Goal: Task Accomplishment & Management: Use online tool/utility

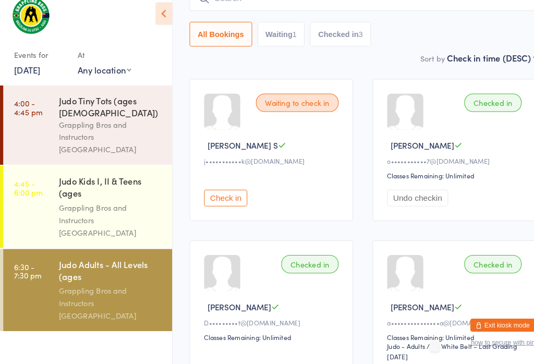
click at [39, 74] on link "[DATE]" at bounding box center [27, 79] width 26 height 11
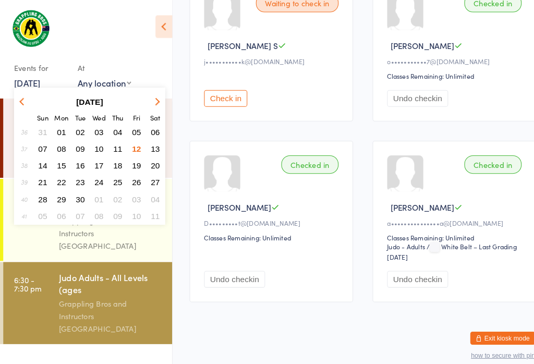
scroll to position [210, 0]
click at [144, 144] on button "13" at bounding box center [150, 144] width 16 height 14
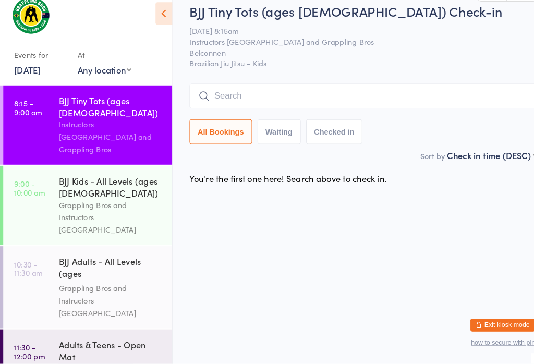
click at [404, 78] on div "BJJ Tiny Tots (ages [DEMOGRAPHIC_DATA]) Check-in [DATE] 8:15am Instructors [GEO…" at bounding box center [350, 86] width 335 height 142
click at [375, 93] on input "search" at bounding box center [350, 105] width 335 height 24
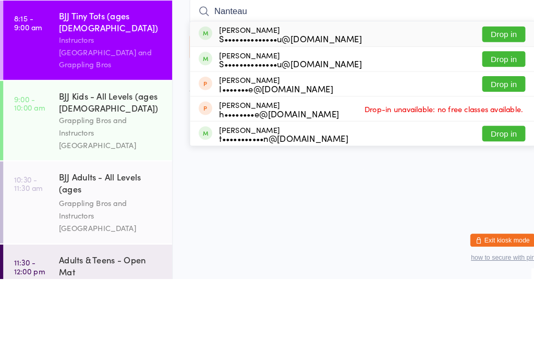
type input "Nanteau"
click at [493, 120] on button "Drop in" at bounding box center [487, 127] width 42 height 15
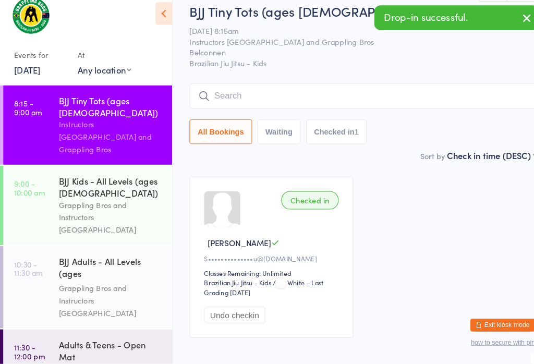
click at [414, 93] on input "search" at bounding box center [350, 105] width 335 height 24
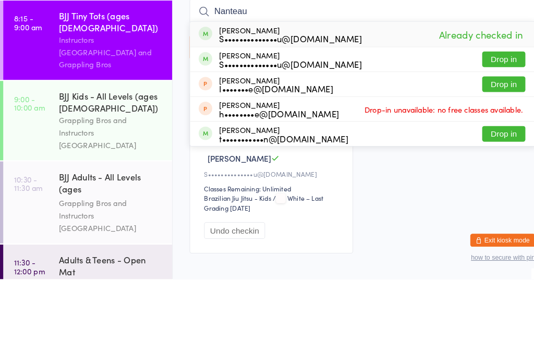
type input "Nanteau"
click at [493, 144] on button "Drop in" at bounding box center [487, 151] width 42 height 15
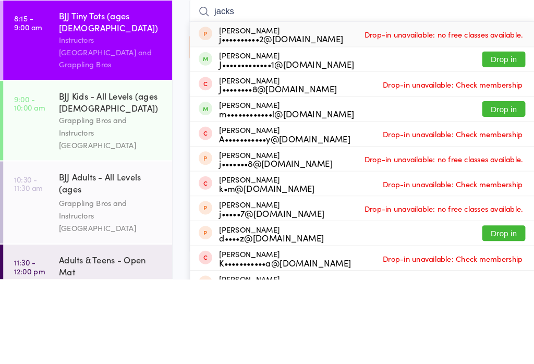
type input "jacks"
click at [489, 144] on button "Drop in" at bounding box center [487, 151] width 42 height 15
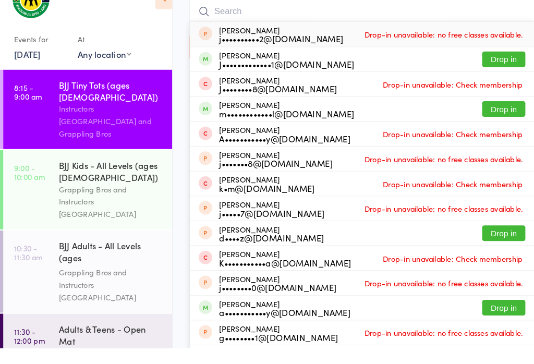
scroll to position [54, 0]
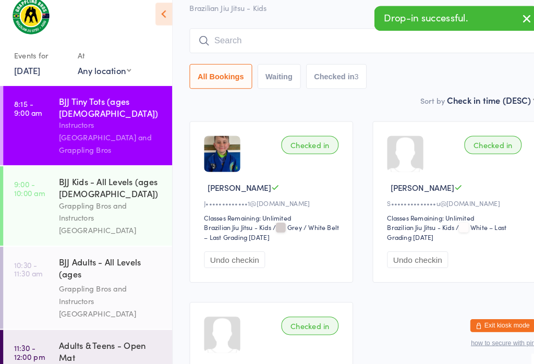
click at [236, 39] on input "search" at bounding box center [350, 51] width 335 height 24
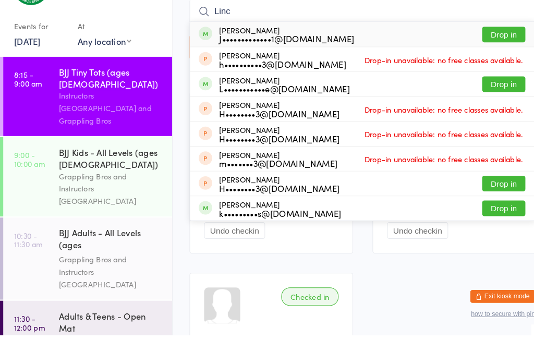
type input "Linc"
click at [486, 66] on button "Drop in" at bounding box center [487, 73] width 42 height 15
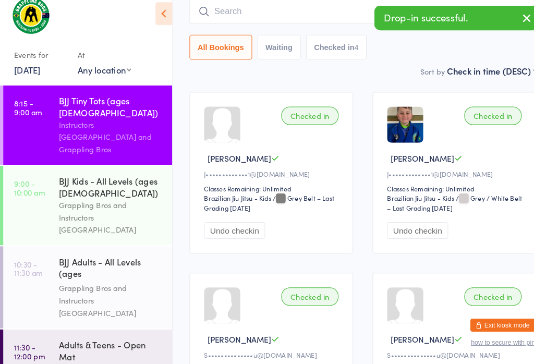
click at [237, 235] on button "Undo checkin" at bounding box center [226, 235] width 59 height 16
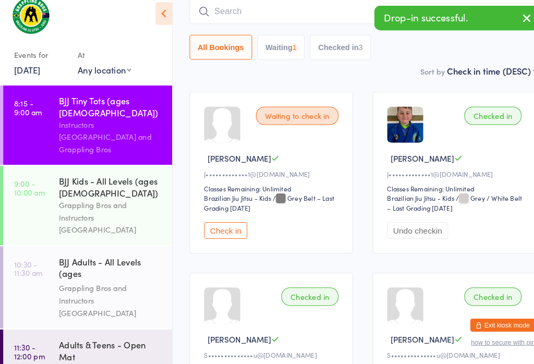
click at [84, 182] on div "BJJ Kids - All Levels (ages [DEMOGRAPHIC_DATA])" at bounding box center [107, 193] width 101 height 23
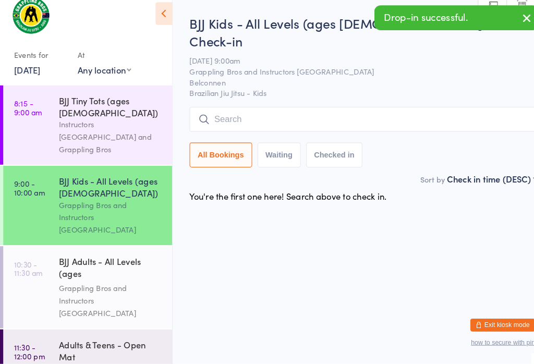
click at [232, 116] on input "search" at bounding box center [350, 128] width 335 height 24
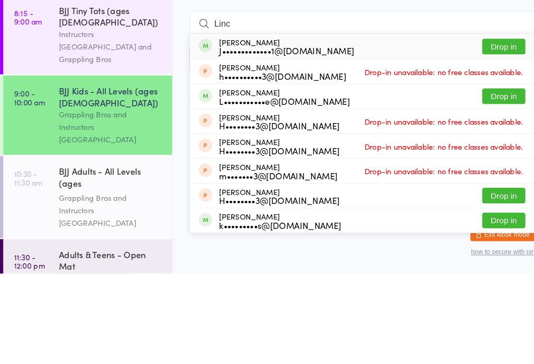
type input "Linc"
click at [478, 137] on button "Drop in" at bounding box center [487, 144] width 42 height 15
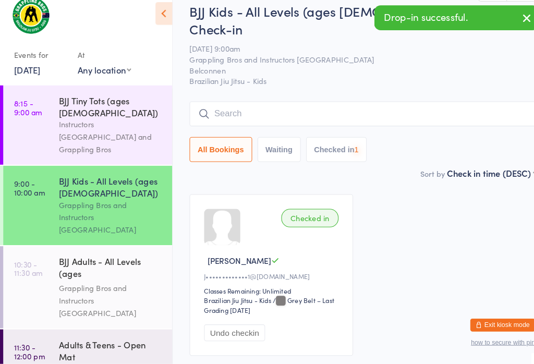
click at [103, 127] on div "Instructors [GEOGRAPHIC_DATA] and Grappling Bros" at bounding box center [107, 145] width 101 height 36
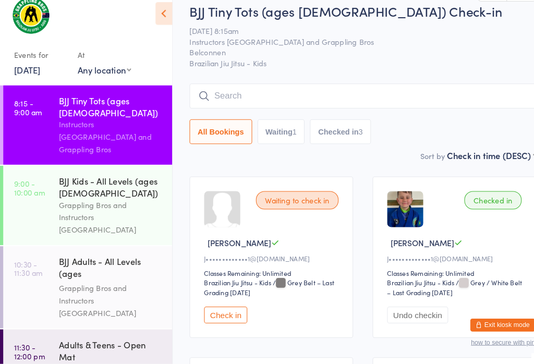
click at [190, 93] on input "search" at bounding box center [350, 105] width 335 height 24
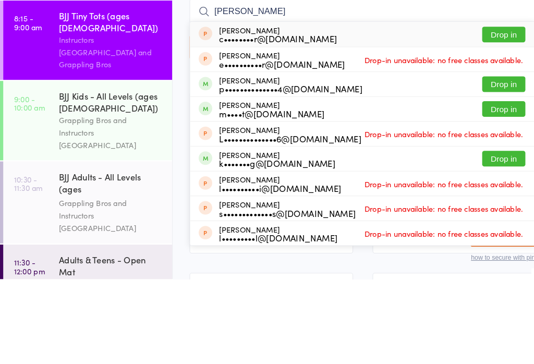
type input "[PERSON_NAME]"
click at [488, 168] on button "Drop in" at bounding box center [487, 175] width 42 height 15
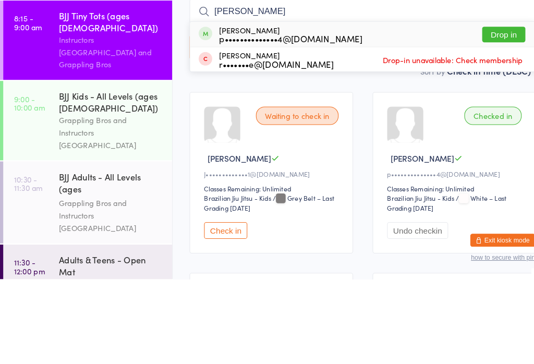
type input "[PERSON_NAME]"
click at [490, 120] on button "Drop in" at bounding box center [487, 127] width 42 height 15
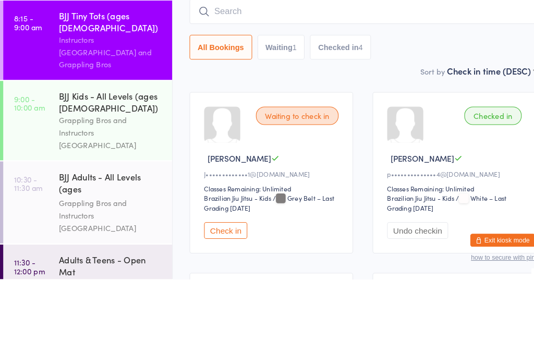
scroll to position [82, 0]
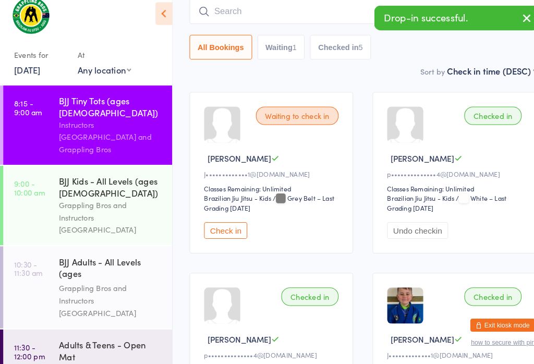
click at [252, 11] on input "search" at bounding box center [350, 23] width 335 height 24
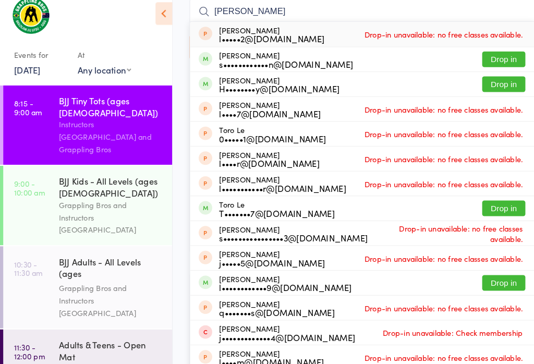
type input "[PERSON_NAME]"
click at [223, 62] on div "[PERSON_NAME] s••••••••••••n@[DOMAIN_NAME]" at bounding box center [276, 70] width 129 height 17
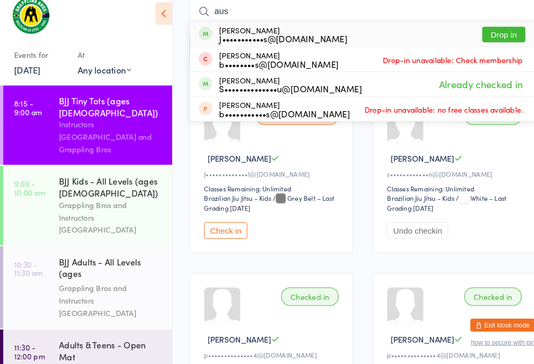
type input "aus"
click at [484, 38] on button "Drop in" at bounding box center [487, 45] width 42 height 15
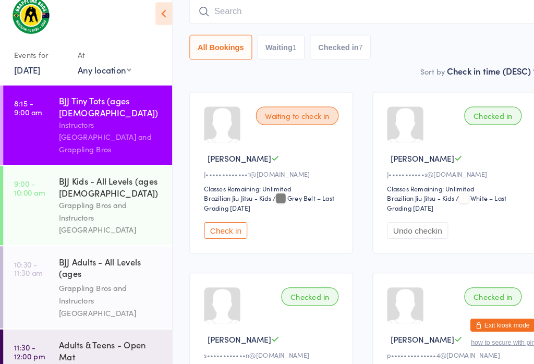
click at [384, 11] on input "search" at bounding box center [350, 23] width 335 height 24
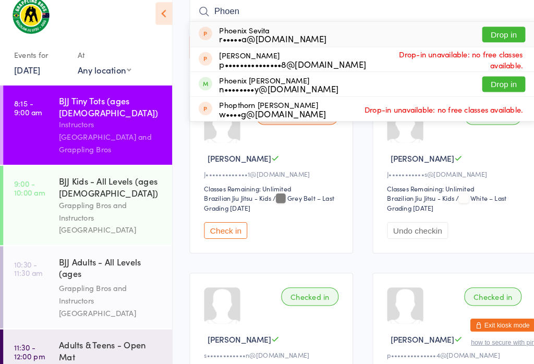
type input "Phoen"
click at [492, 86] on button "Drop in" at bounding box center [487, 93] width 42 height 15
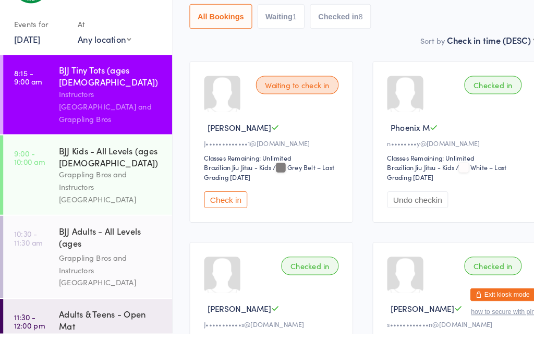
click at [81, 182] on div "BJJ Kids - All Levels (ages [DEMOGRAPHIC_DATA])" at bounding box center [107, 193] width 101 height 23
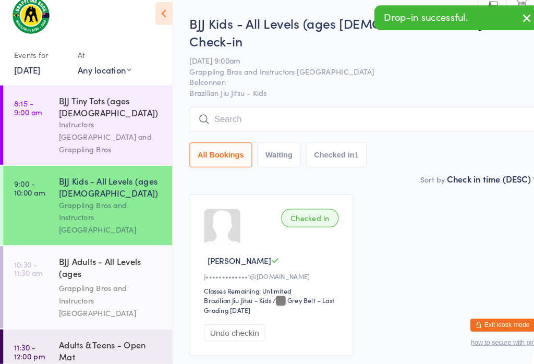
click at [396, 116] on input "search" at bounding box center [350, 128] width 335 height 24
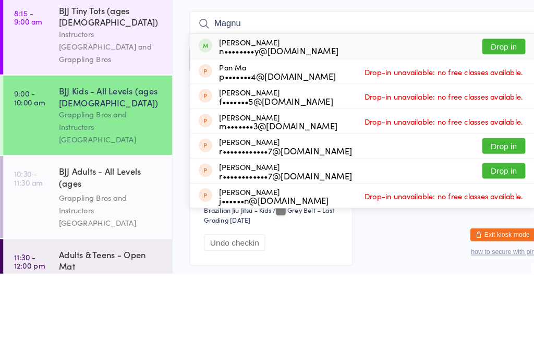
type input "Magnu"
click at [488, 137] on button "Drop in" at bounding box center [487, 144] width 42 height 15
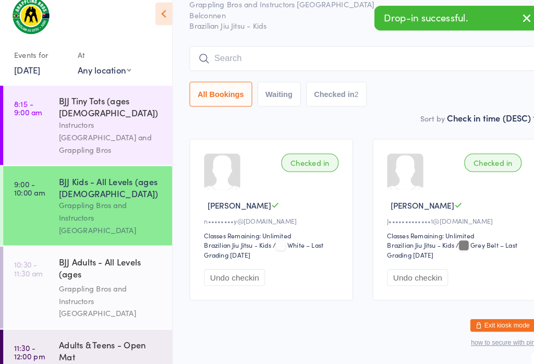
click at [87, 104] on div "BJJ Tiny Tots (ages [DEMOGRAPHIC_DATA])" at bounding box center [107, 115] width 101 height 23
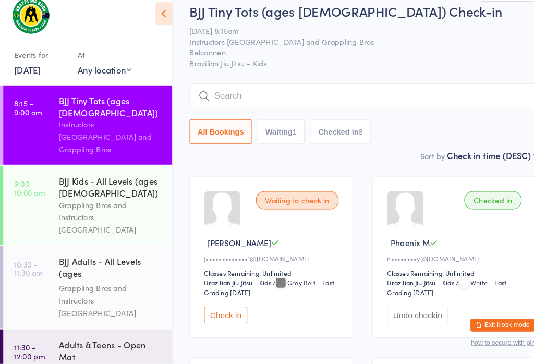
click at [271, 93] on input "search" at bounding box center [350, 105] width 335 height 24
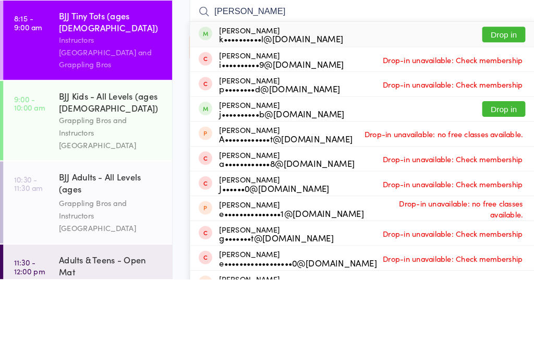
type input "[PERSON_NAME]"
click at [490, 115] on div "[PERSON_NAME] k••••••••••l@[DOMAIN_NAME] Drop in" at bounding box center [351, 127] width 334 height 24
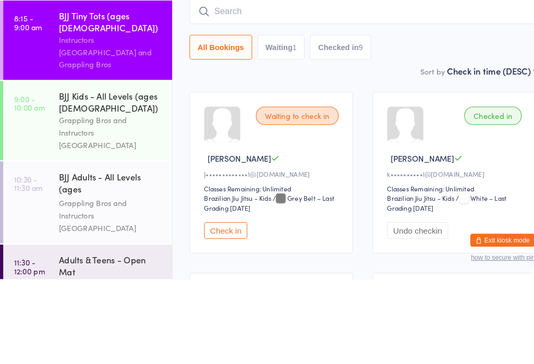
click at [417, 93] on input "search" at bounding box center [350, 105] width 335 height 24
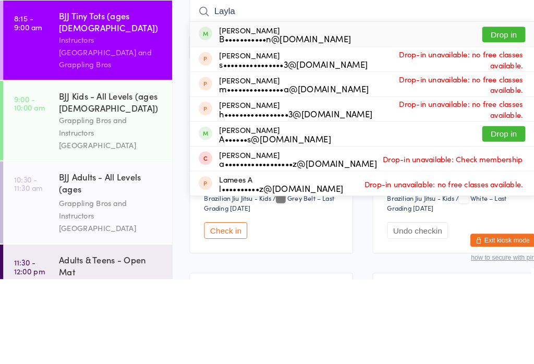
type input "Layla"
click at [496, 120] on button "Drop in" at bounding box center [487, 127] width 42 height 15
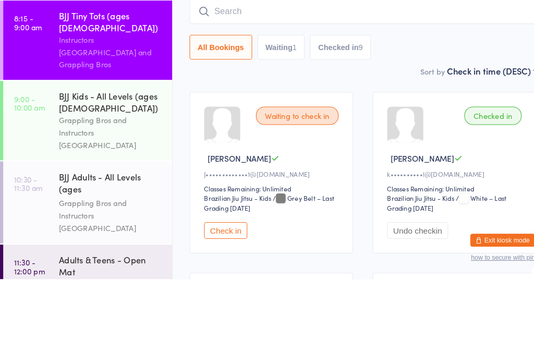
scroll to position [82, 0]
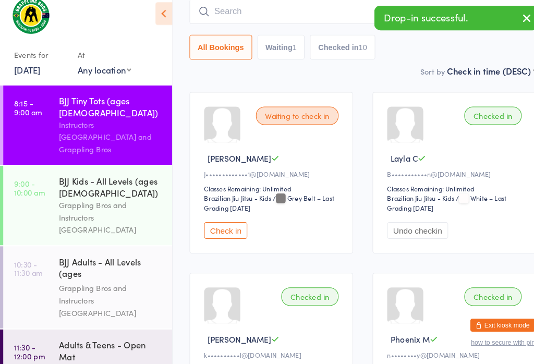
click at [292, 17] on input "search" at bounding box center [350, 23] width 335 height 24
type input "W"
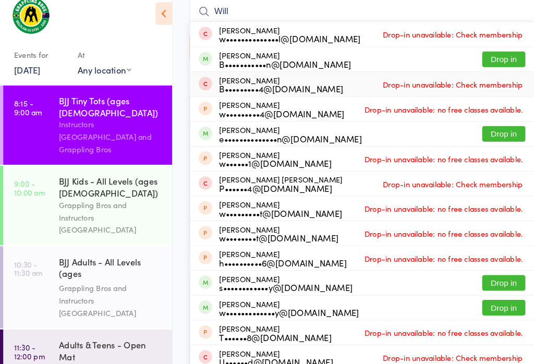
type input "Will"
click at [489, 81] on li "[PERSON_NAME] B•••••••••4@[DOMAIN_NAME] Drop-in unavailable: Check membership" at bounding box center [351, 93] width 334 height 24
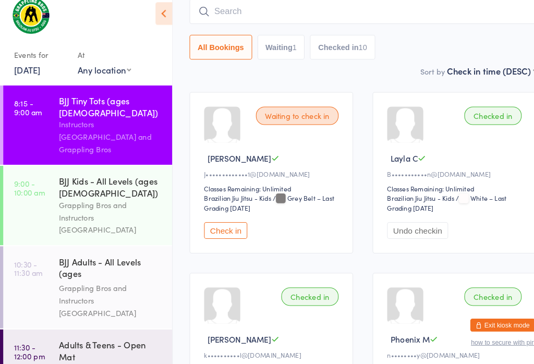
click at [472, 16] on input "search" at bounding box center [350, 23] width 335 height 24
click at [94, 104] on div "BJJ Tiny Tots (ages [DEMOGRAPHIC_DATA])" at bounding box center [107, 115] width 101 height 23
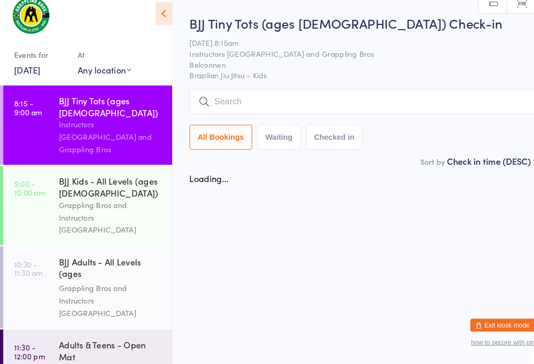
scroll to position [0, 0]
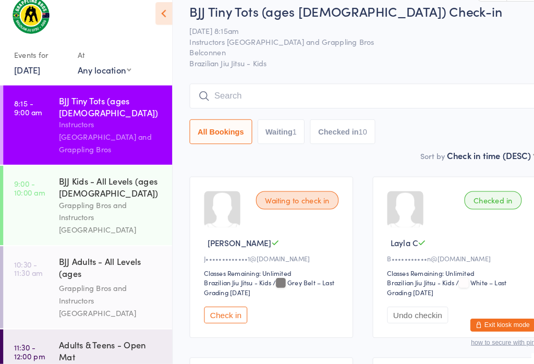
click at [333, 93] on input "search" at bounding box center [350, 105] width 335 height 24
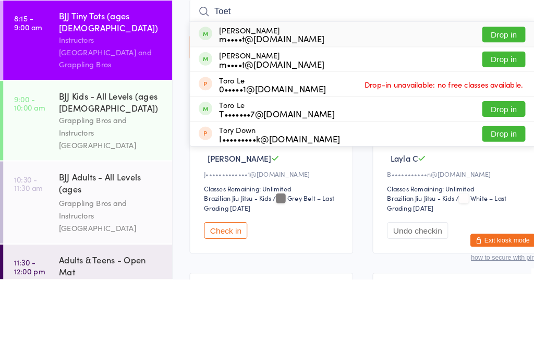
type input "Toet"
click at [495, 144] on button "Drop in" at bounding box center [487, 151] width 42 height 15
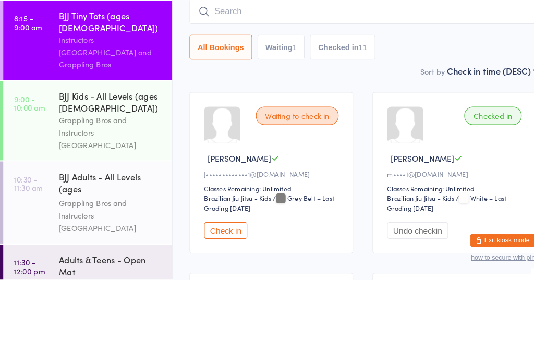
click at [96, 104] on div "BJJ Tiny Tots (ages [DEMOGRAPHIC_DATA])" at bounding box center [107, 115] width 101 height 23
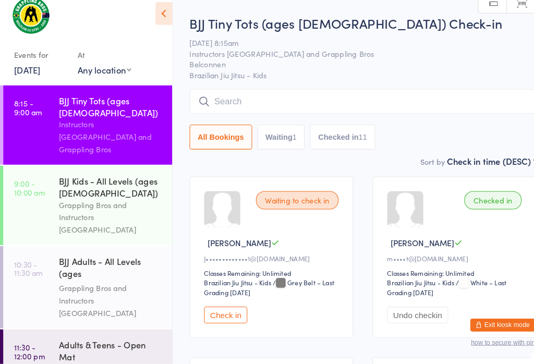
click at [279, 99] on input "search" at bounding box center [350, 111] width 335 height 24
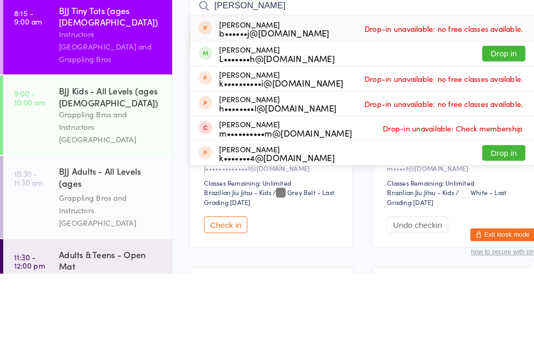
type input "[PERSON_NAME]"
click at [339, 140] on div "[PERSON_NAME] L•••••••h@[DOMAIN_NAME] Drop in" at bounding box center [351, 151] width 334 height 23
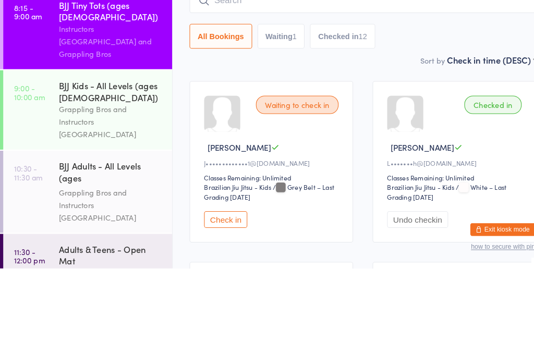
click at [281, 128] on button "Waiting 1" at bounding box center [272, 140] width 46 height 24
select select "0"
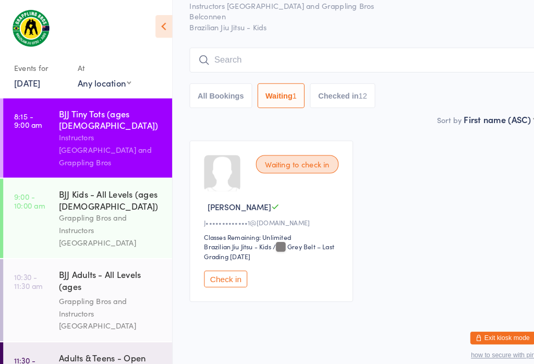
click at [246, 49] on input "search" at bounding box center [350, 58] width 335 height 24
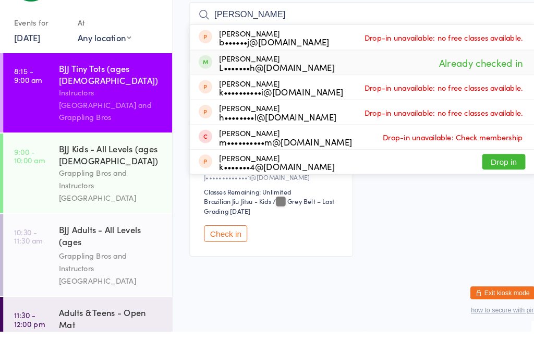
type input "[PERSON_NAME]"
click at [304, 92] on div "[PERSON_NAME] L•••••••h@[DOMAIN_NAME] Already checked in" at bounding box center [351, 103] width 334 height 23
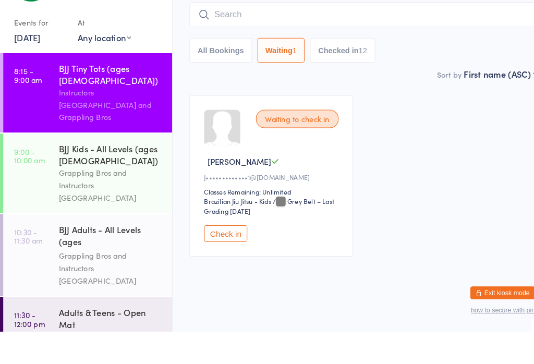
click at [334, 80] on button "Checked in 12" at bounding box center [330, 92] width 63 height 24
select select "5"
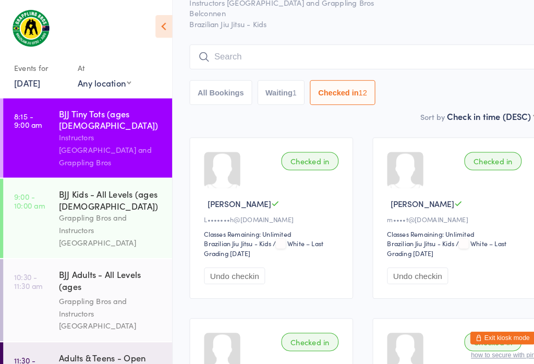
click at [480, 32] on div "BJJ Tiny Tots (ages [DEMOGRAPHIC_DATA]) Check-in [DATE] 8:15am Instructors [GEO…" at bounding box center [350, 35] width 335 height 142
click at [486, 51] on input "search" at bounding box center [350, 55] width 335 height 24
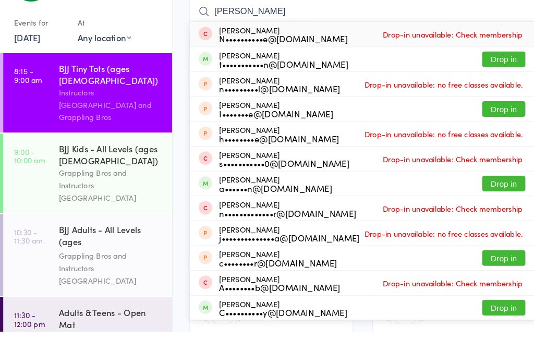
type input "[PERSON_NAME]"
click at [491, 93] on button "Drop in" at bounding box center [487, 100] width 42 height 15
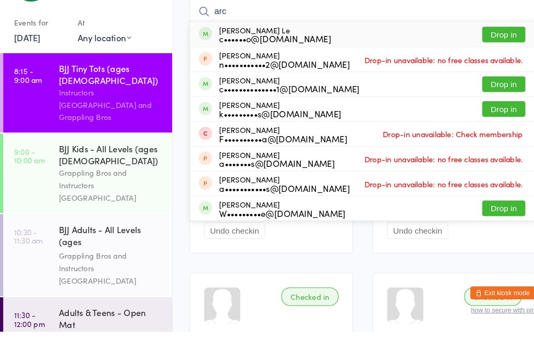
type input "arc"
click at [486, 69] on button "Drop in" at bounding box center [487, 76] width 42 height 15
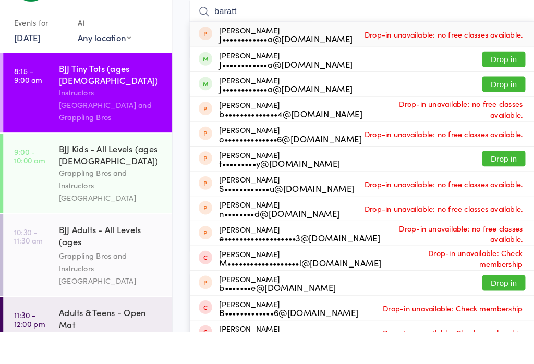
type input "baratt"
click at [501, 93] on button "Drop in" at bounding box center [487, 100] width 42 height 15
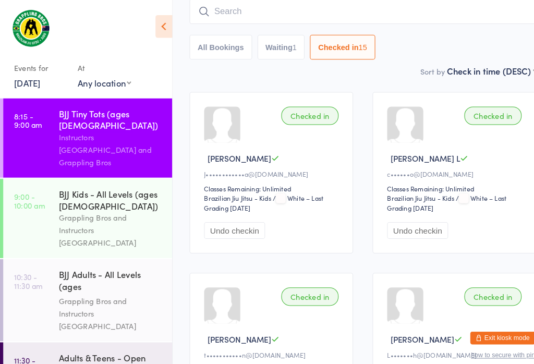
scroll to position [94, 0]
click at [452, 109] on div "Checked in" at bounding box center [476, 112] width 55 height 18
click at [485, 112] on div "Checked in" at bounding box center [476, 112] width 55 height 18
click at [478, 114] on div "Checked in" at bounding box center [476, 112] width 55 height 18
click at [473, 117] on div "Checked in" at bounding box center [476, 112] width 55 height 18
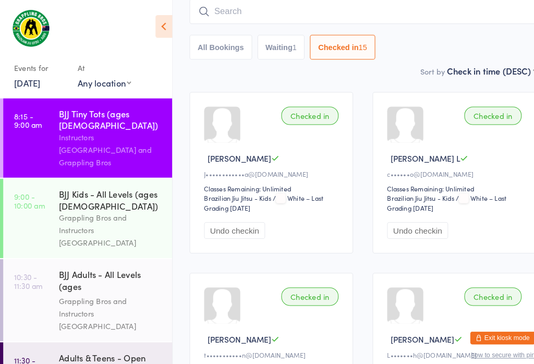
click at [347, 48] on button "Checked in 15" at bounding box center [330, 45] width 63 height 24
click at [238, 16] on input "search" at bounding box center [350, 11] width 335 height 24
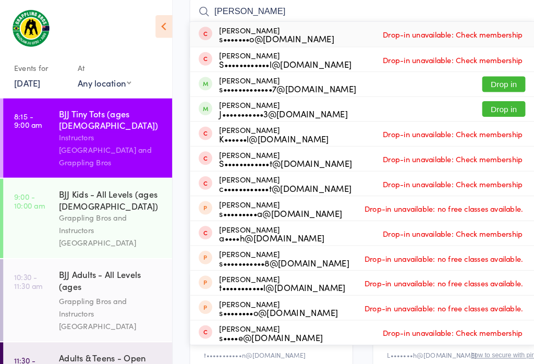
type input "[PERSON_NAME]"
click at [485, 77] on button "Drop in" at bounding box center [487, 81] width 42 height 15
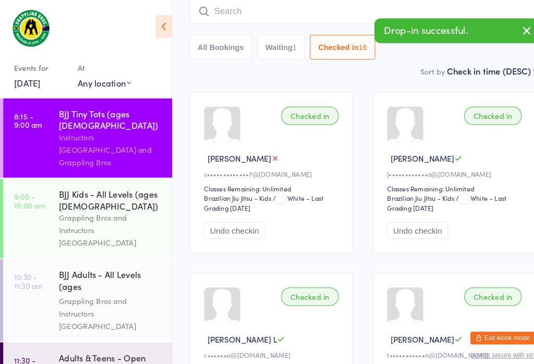
click at [273, 17] on input "search" at bounding box center [350, 11] width 335 height 24
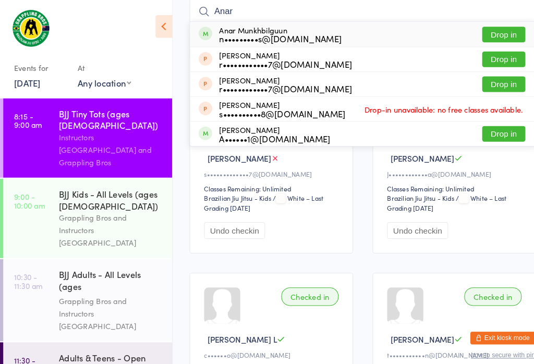
type input "Anar"
click at [497, 30] on button "Drop in" at bounding box center [487, 33] width 42 height 15
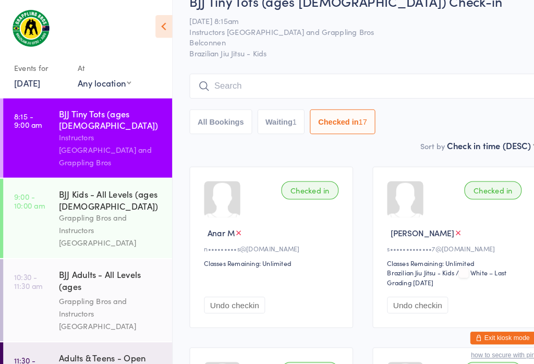
scroll to position [0, 0]
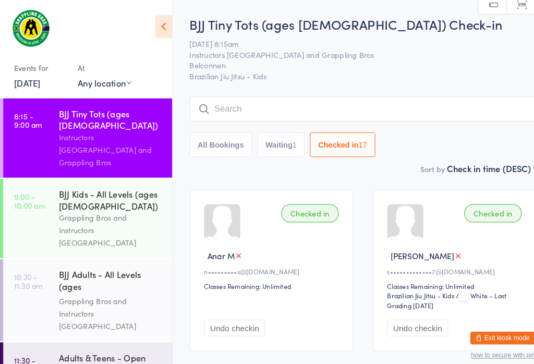
click at [411, 109] on input "search" at bounding box center [350, 105] width 335 height 24
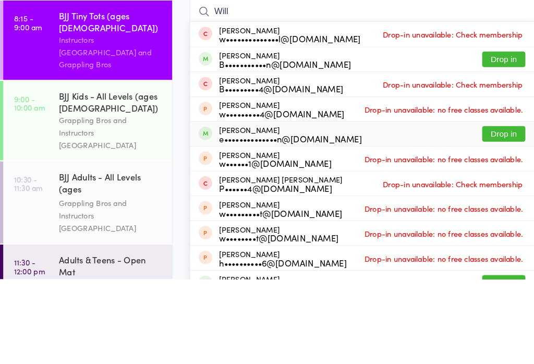
type input "Will"
click at [273, 215] on div "[PERSON_NAME] e••••••••••••••n@[DOMAIN_NAME]" at bounding box center [281, 223] width 138 height 17
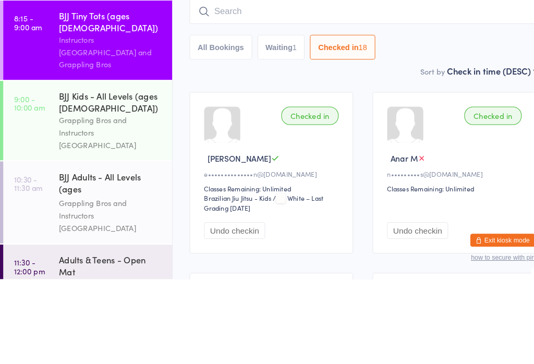
click at [451, 197] on div "Checked in" at bounding box center [476, 206] width 55 height 18
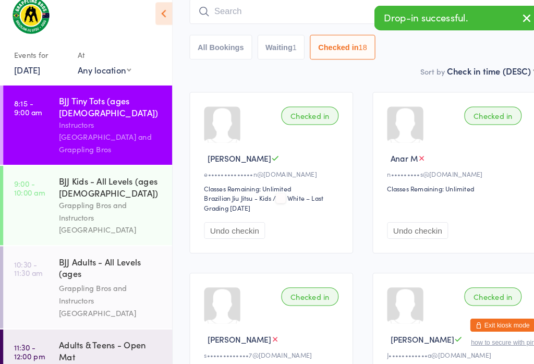
click at [488, 115] on div "Checked in" at bounding box center [476, 124] width 55 height 18
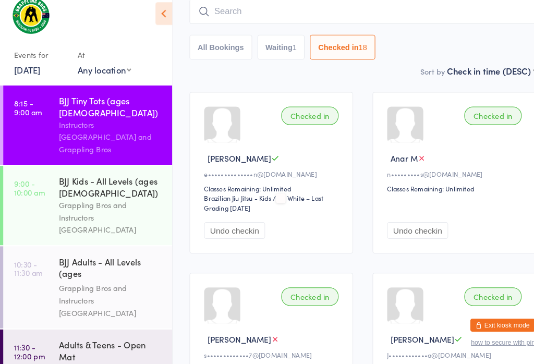
click at [256, 11] on input "search" at bounding box center [350, 23] width 335 height 24
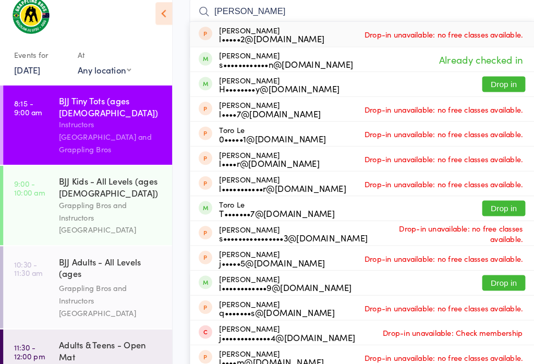
type input "[PERSON_NAME]"
click at [514, 82] on div "[PERSON_NAME] H••••••••y@[DOMAIN_NAME] Drop in" at bounding box center [351, 93] width 334 height 23
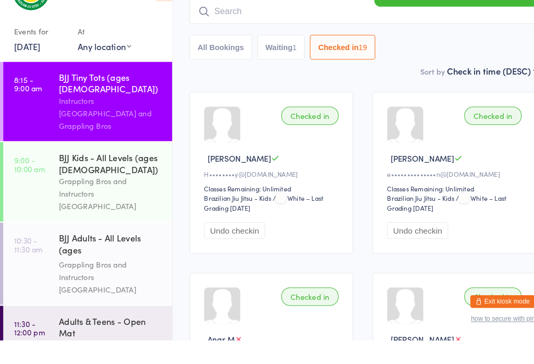
scroll to position [58, 0]
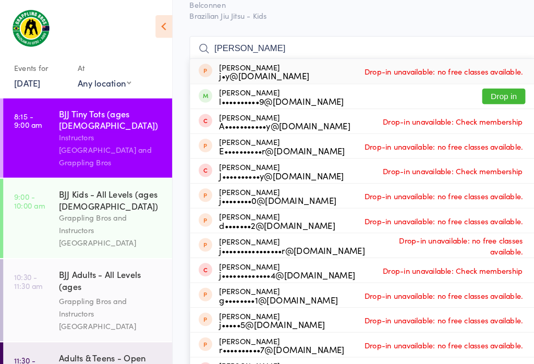
type input "[PERSON_NAME]"
click at [269, 96] on div "l••••••••••9@[DOMAIN_NAME]" at bounding box center [272, 97] width 121 height 8
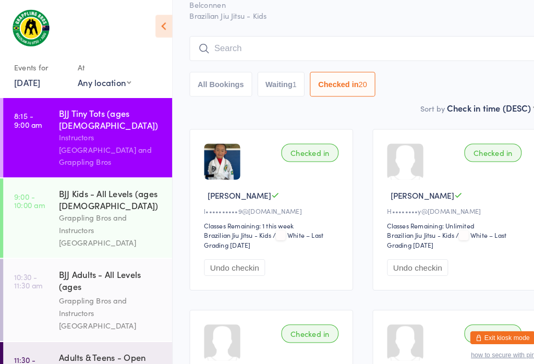
click at [251, 40] on input "search" at bounding box center [350, 47] width 335 height 24
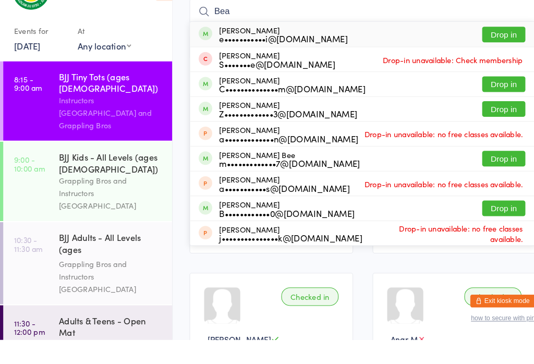
type input "Bea"
click at [486, 62] on button "Drop in" at bounding box center [487, 69] width 42 height 15
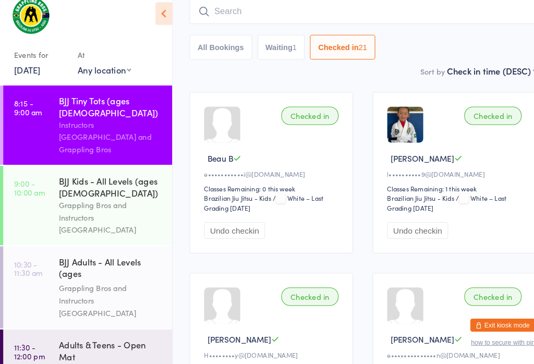
click at [313, 11] on input "search" at bounding box center [350, 23] width 335 height 24
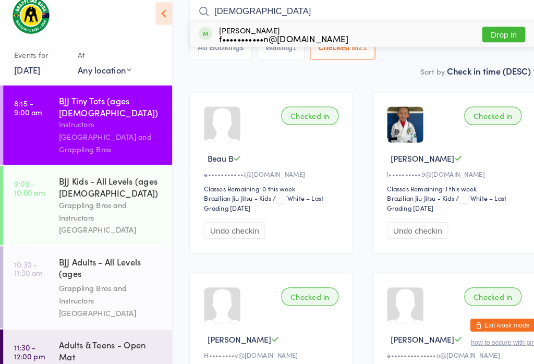
type input "[DEMOGRAPHIC_DATA]"
click at [488, 38] on button "Drop in" at bounding box center [487, 45] width 42 height 15
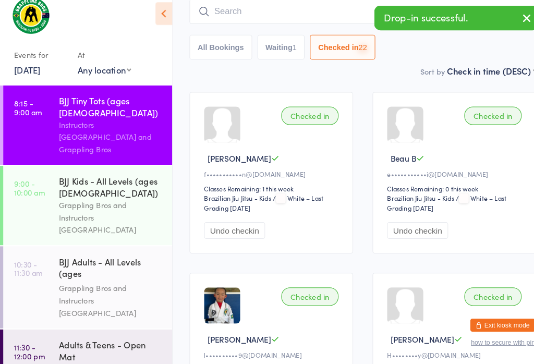
click at [271, 11] on input "search" at bounding box center [350, 23] width 335 height 24
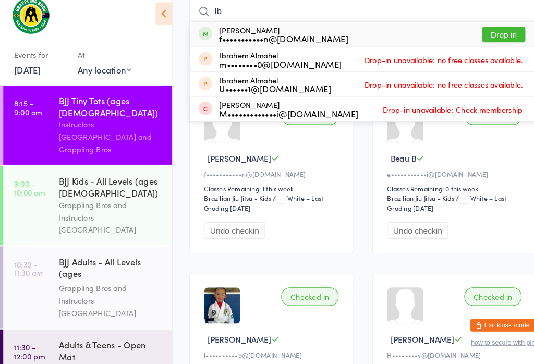
type input "I"
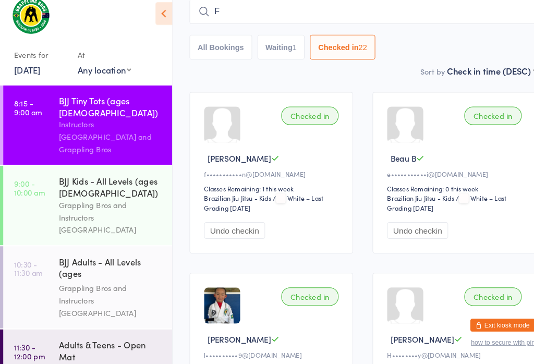
click at [268, 14] on input "F" at bounding box center [350, 23] width 335 height 24
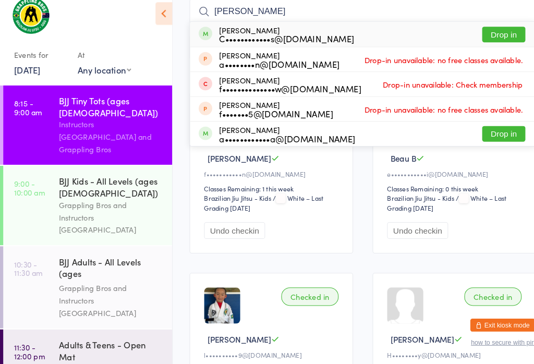
type input "[PERSON_NAME]"
click at [497, 134] on button "Drop in" at bounding box center [487, 141] width 42 height 15
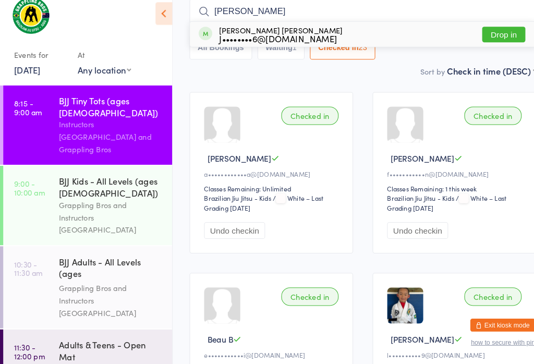
type input "[PERSON_NAME]"
click at [219, 37] on div "[PERSON_NAME] [PERSON_NAME] J••••••••6@[DOMAIN_NAME]" at bounding box center [271, 45] width 119 height 17
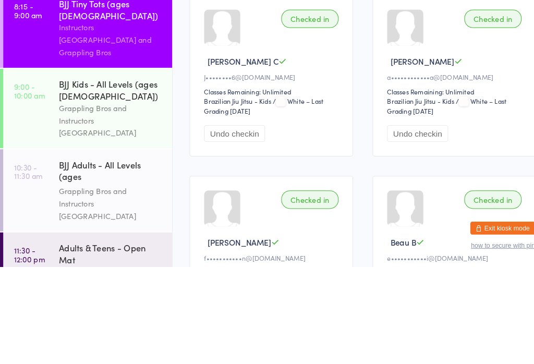
click at [68, 182] on div "BJJ Kids - All Levels (ages [DEMOGRAPHIC_DATA])" at bounding box center [107, 193] width 101 height 23
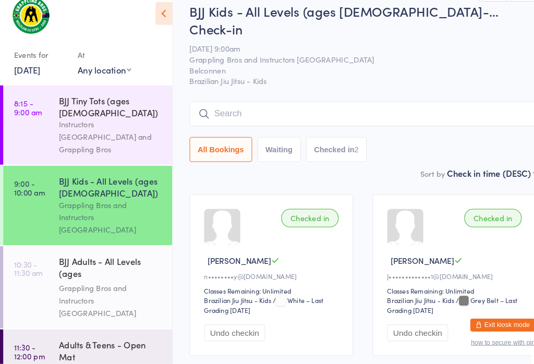
click at [213, 111] on input "search" at bounding box center [350, 123] width 335 height 24
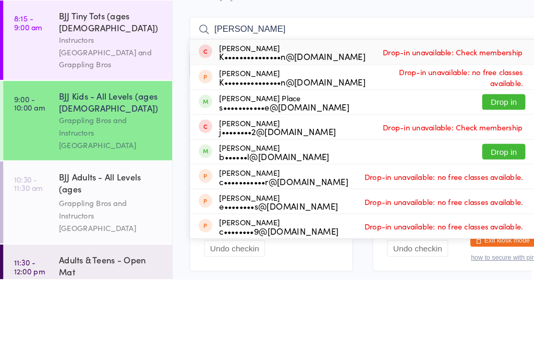
type input "[PERSON_NAME]"
click at [417, 181] on div "[PERSON_NAME] Place s•••••••••••e@[DOMAIN_NAME] Drop in" at bounding box center [351, 192] width 334 height 23
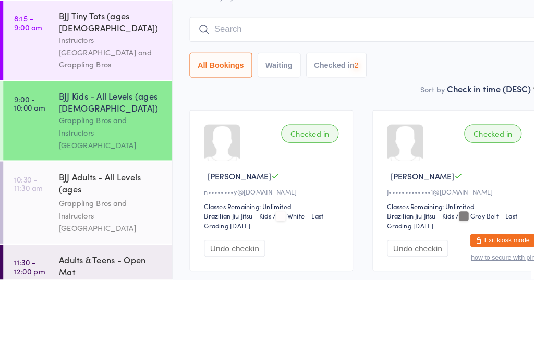
scroll to position [54, 0]
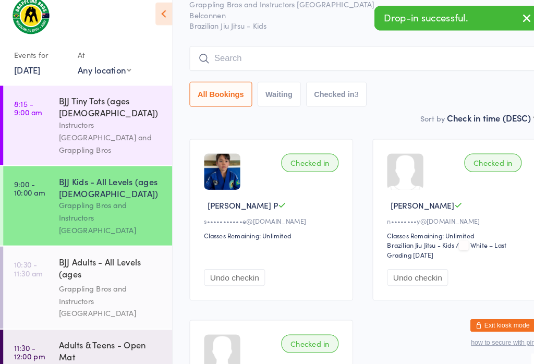
click at [501, 18] on button "button" at bounding box center [509, 30] width 23 height 24
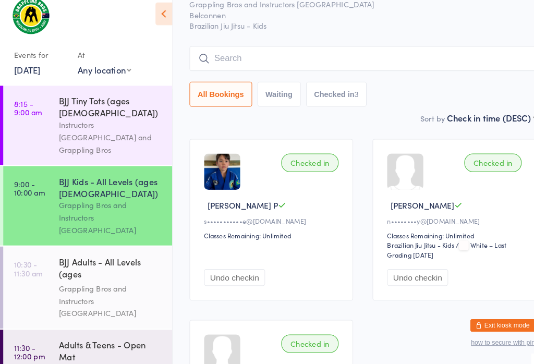
click at [204, 57] on input "search" at bounding box center [350, 69] width 335 height 24
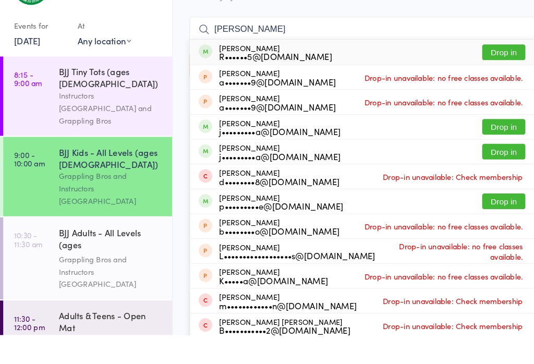
type input "[PERSON_NAME]"
click at [194, 79] on div "[PERSON_NAME] R••••••5@[DOMAIN_NAME] Drop in" at bounding box center [351, 91] width 334 height 24
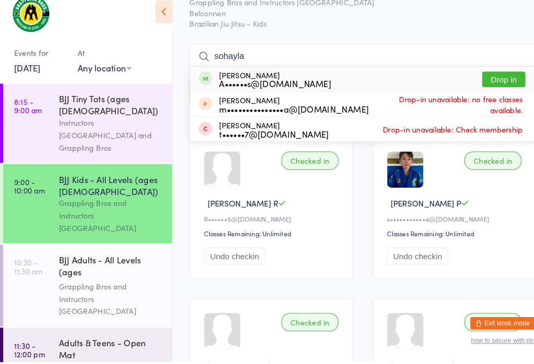
type input "sohayla"
click at [255, 91] on div "A••••••s@[DOMAIN_NAME]" at bounding box center [266, 95] width 108 height 8
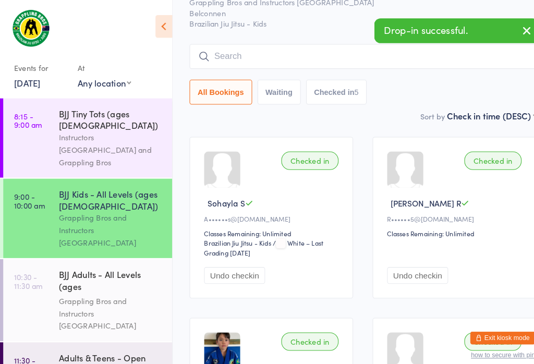
click at [369, 89] on div "BJJ Kids - All Levels (ages [DEMOGRAPHIC_DATA]-… Check-in [DATE] 9:00am Grappli…" at bounding box center [350, 27] width 335 height 160
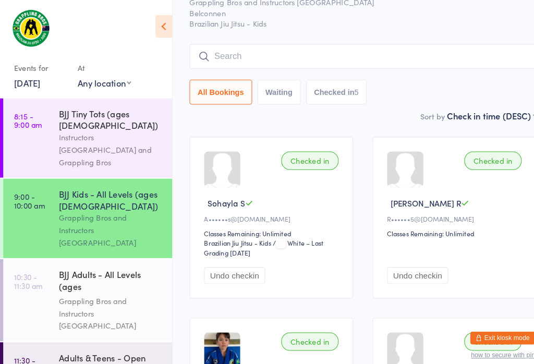
click at [247, 43] on input "search" at bounding box center [350, 55] width 335 height 24
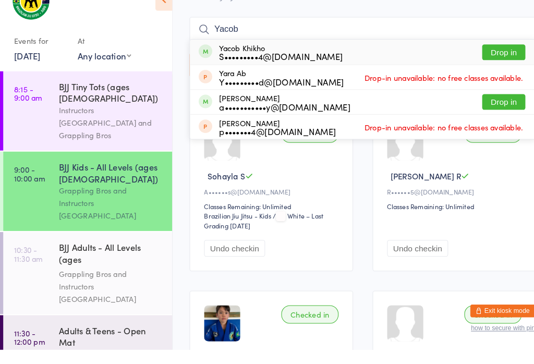
type input "Yacob"
click at [266, 68] on div "Yacob Khikho S•••••••••4@[DOMAIN_NAME]" at bounding box center [271, 76] width 119 height 17
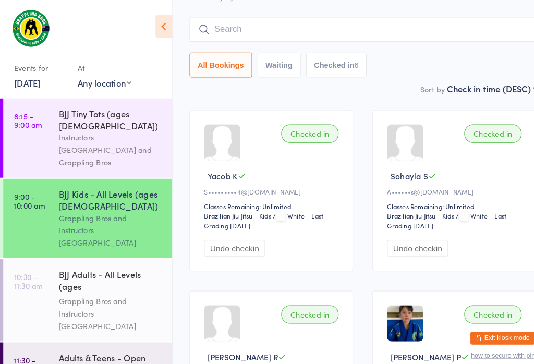
scroll to position [94, 0]
click at [305, 23] on input "search" at bounding box center [350, 28] width 335 height 24
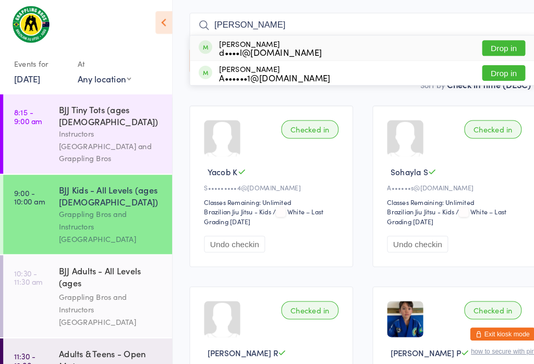
type input "[PERSON_NAME]"
click at [294, 50] on div "d••••l@[DOMAIN_NAME]" at bounding box center [261, 54] width 99 height 8
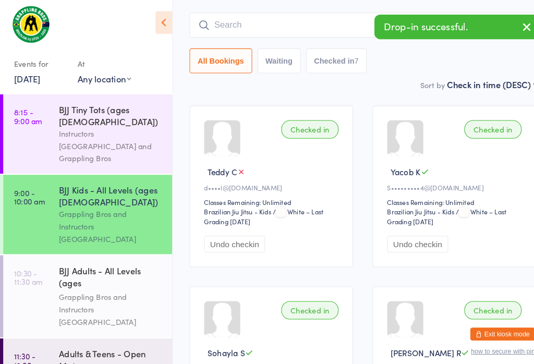
scroll to position [0, 0]
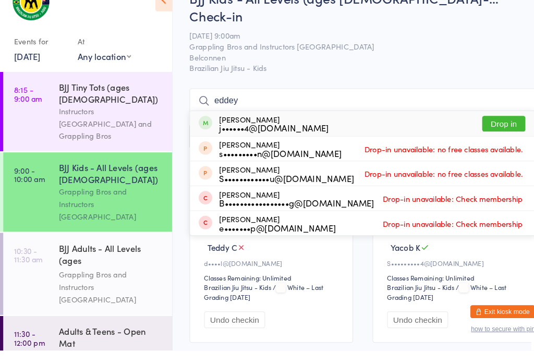
type input "eddey"
click at [485, 137] on button "Drop in" at bounding box center [487, 144] width 42 height 15
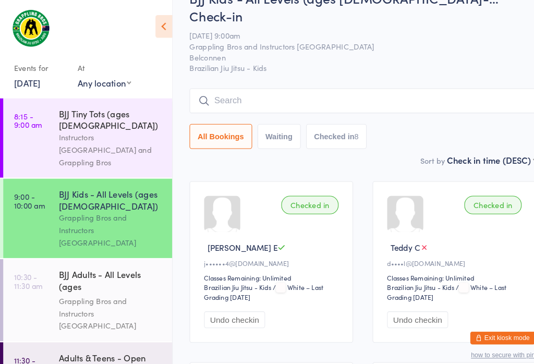
click at [117, 182] on div "BJJ Kids - All Levels (ages [DEMOGRAPHIC_DATA])" at bounding box center [107, 193] width 101 height 23
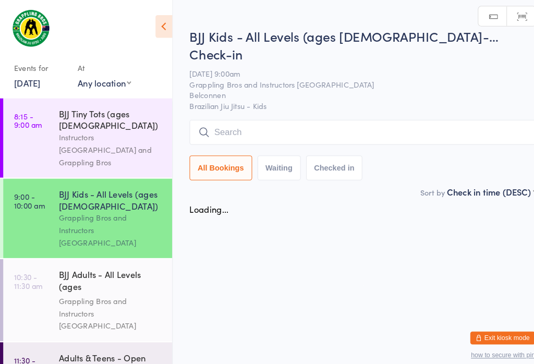
scroll to position [0, 0]
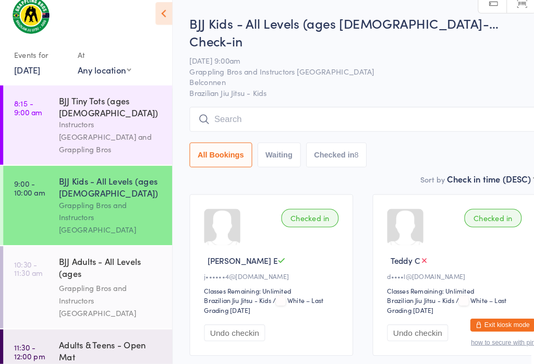
click at [354, 116] on input "search" at bounding box center [350, 128] width 335 height 24
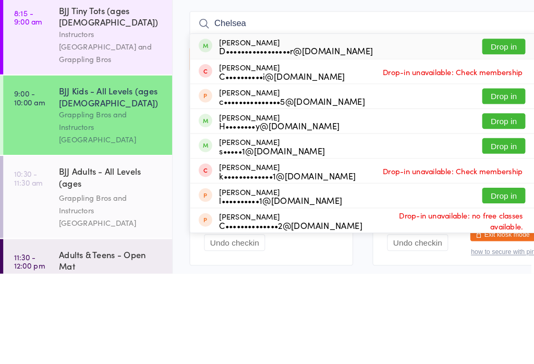
type input "Chelsea"
click at [342, 133] on div "[PERSON_NAME] D•••••••••••••••••r@[DOMAIN_NAME] Drop in" at bounding box center [351, 145] width 334 height 24
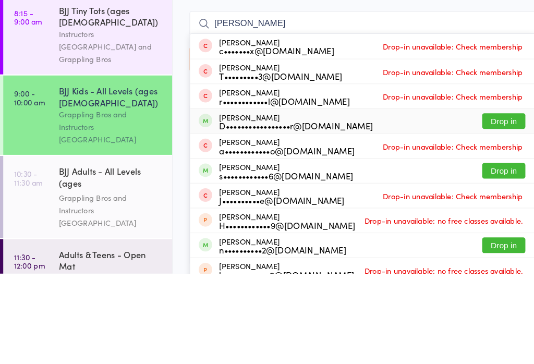
type input "[PERSON_NAME]"
click at [278, 217] on div "D•••••••••••••••••r@[DOMAIN_NAME]" at bounding box center [286, 221] width 149 height 8
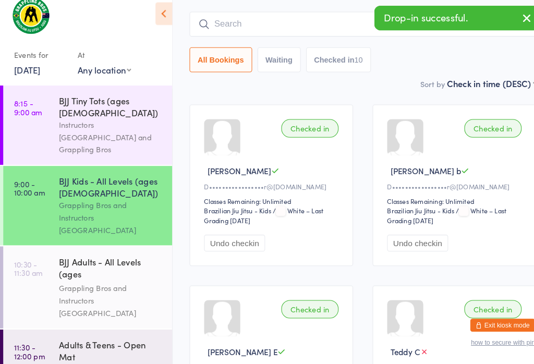
click at [282, 23] on input "search" at bounding box center [350, 35] width 335 height 24
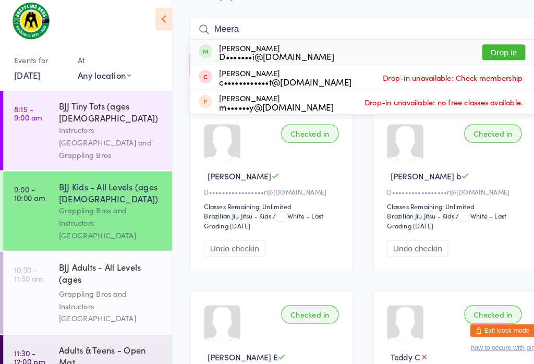
type input "Meera"
click at [268, 49] on div "[PERSON_NAME] D•••••••i@[DOMAIN_NAME]" at bounding box center [267, 57] width 111 height 17
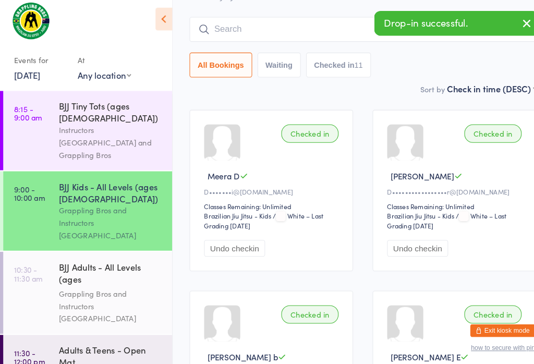
type input "9"
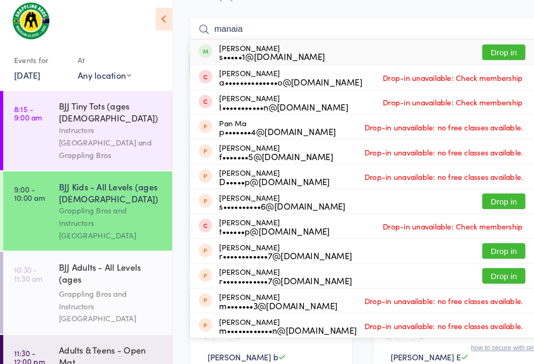
type input "manaia"
click at [489, 50] on button "Drop in" at bounding box center [487, 57] width 42 height 15
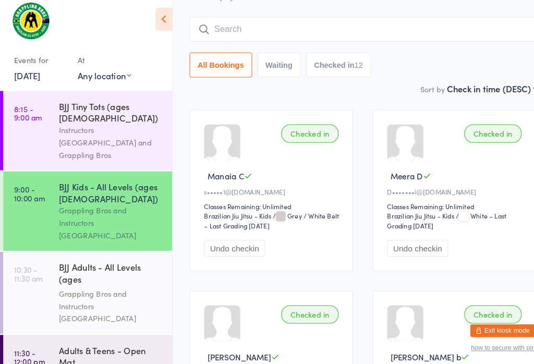
click at [476, 23] on input "search" at bounding box center [350, 35] width 335 height 24
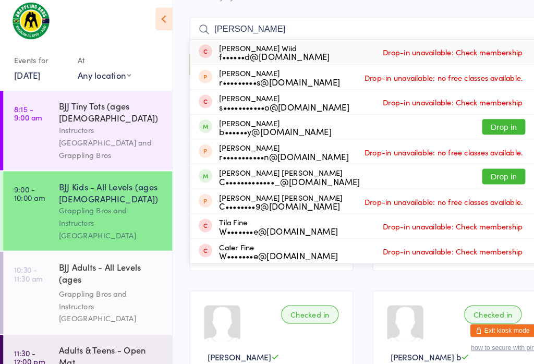
type input "[PERSON_NAME]"
click at [487, 122] on button "Drop in" at bounding box center [487, 129] width 42 height 15
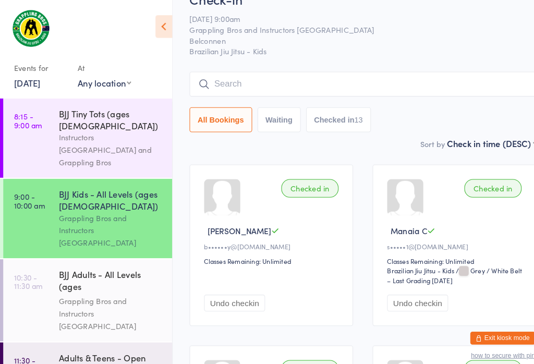
scroll to position [0, 0]
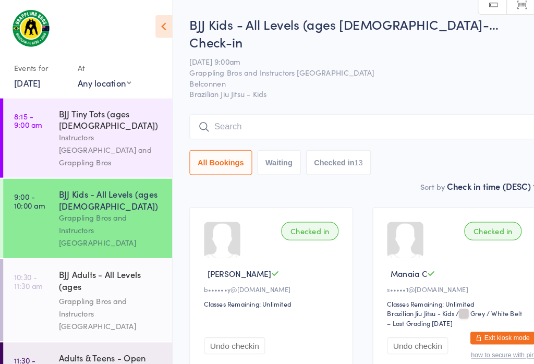
click at [327, 90] on div "BJJ Kids - All Levels (ages [DEMOGRAPHIC_DATA]-… Check-in [DATE] 9:00am Grappli…" at bounding box center [350, 95] width 335 height 160
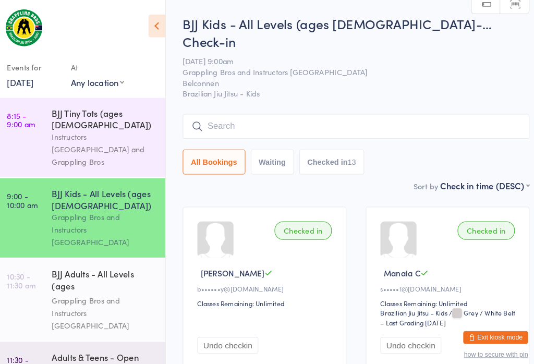
scroll to position [2, 0]
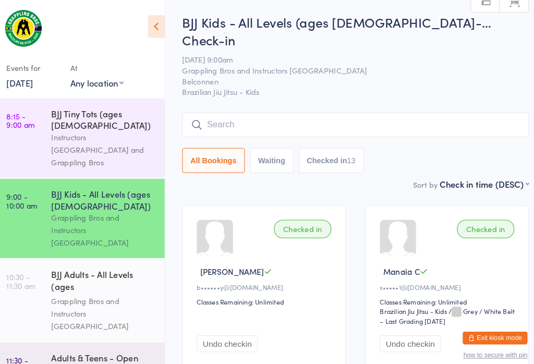
click at [324, 88] on div "BJJ Kids - All Levels (ages [DEMOGRAPHIC_DATA]-… Check-in [DATE] 9:00am Grappli…" at bounding box center [350, 93] width 335 height 160
click at [311, 111] on input "search" at bounding box center [350, 121] width 335 height 24
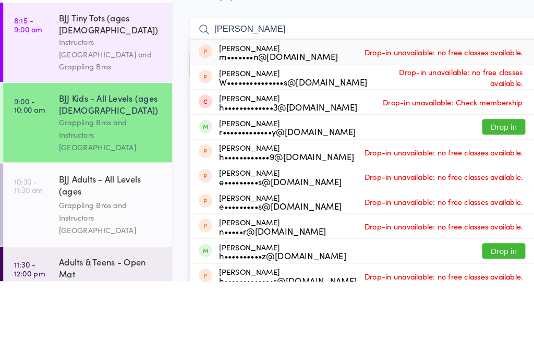
type input "[PERSON_NAME]"
click at [485, 208] on button "Drop in" at bounding box center [487, 215] width 42 height 15
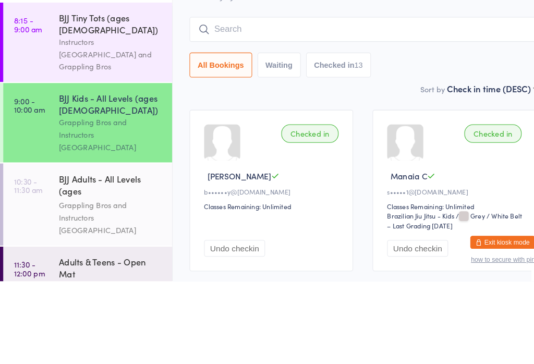
scroll to position [94, 0]
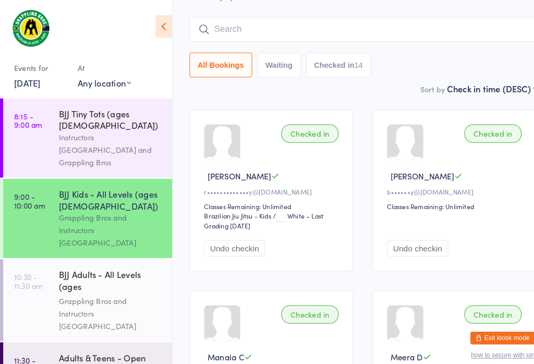
click at [242, 16] on input "search" at bounding box center [350, 28] width 335 height 24
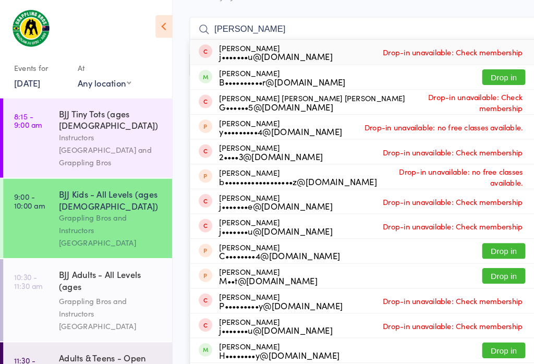
type input "[PERSON_NAME]"
click at [490, 67] on button "Drop in" at bounding box center [487, 74] width 42 height 15
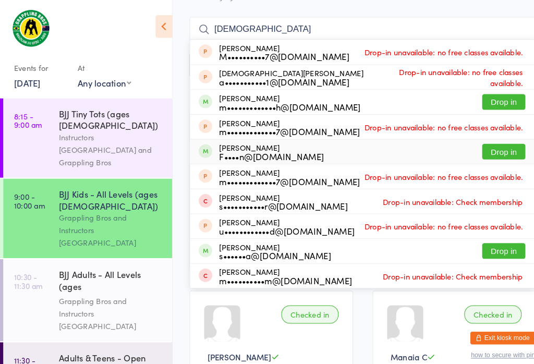
type input "[DEMOGRAPHIC_DATA]"
click at [275, 138] on div "[PERSON_NAME] F••••n@[DOMAIN_NAME]" at bounding box center [262, 146] width 101 height 17
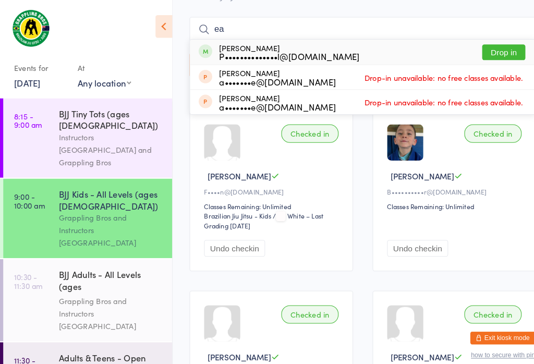
type input "ea"
click at [497, 43] on button "Drop in" at bounding box center [487, 50] width 42 height 15
